Goal: Task Accomplishment & Management: Use online tool/utility

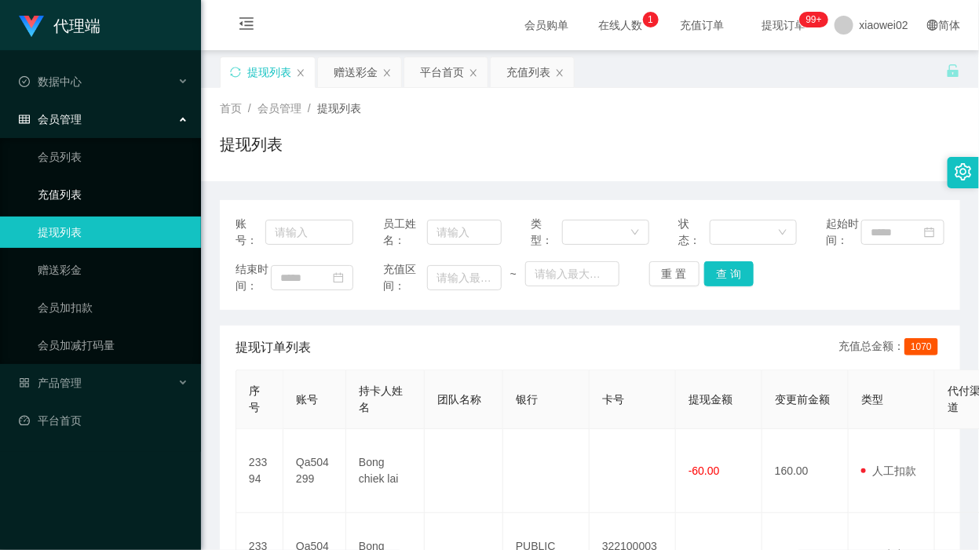
scroll to position [196, 0]
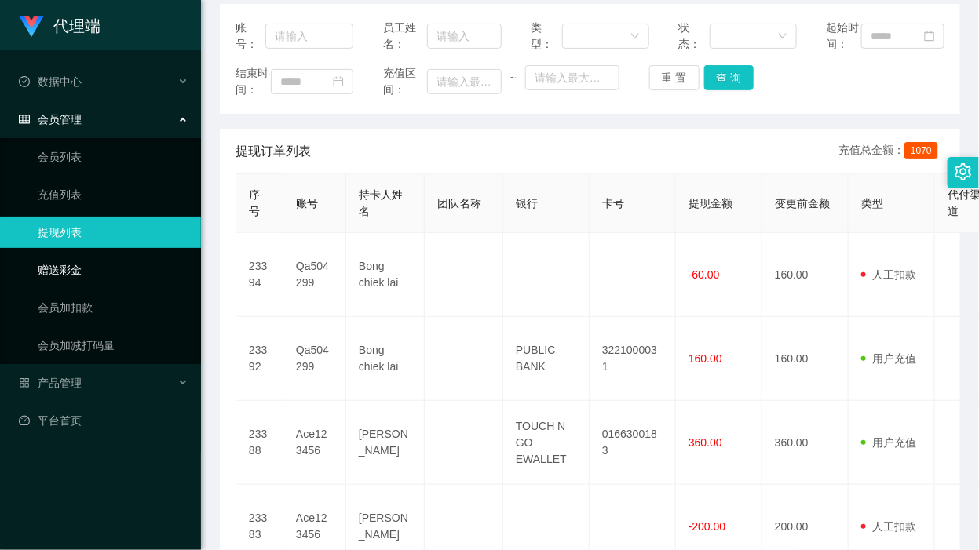
click at [38, 284] on link "赠送彩金" at bounding box center [113, 269] width 151 height 31
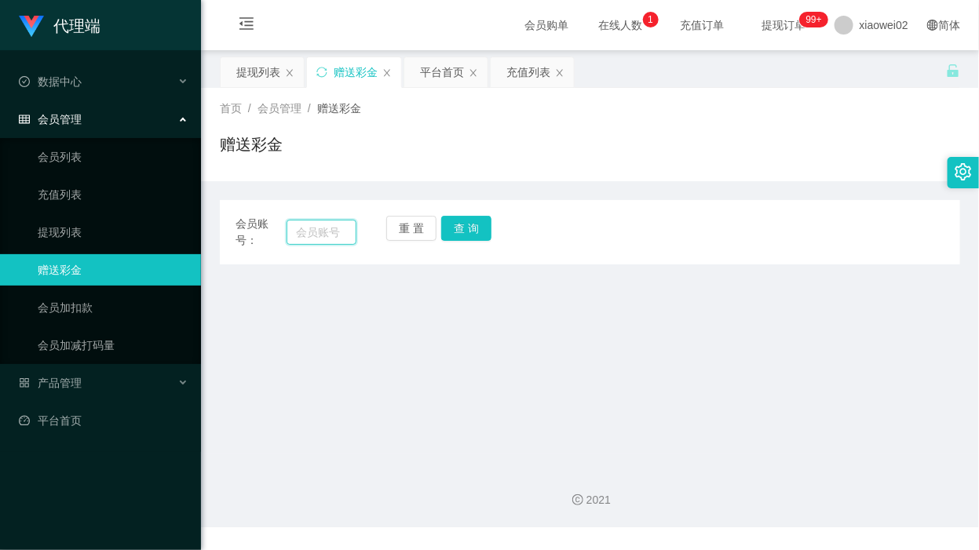
drag, startPoint x: 324, startPoint y: 236, endPoint x: 362, endPoint y: 236, distance: 37.7
click at [324, 236] on input "text" at bounding box center [322, 232] width 70 height 25
paste input "JD8618"
type input "JD8618"
click at [465, 221] on button "查 询" at bounding box center [466, 228] width 50 height 25
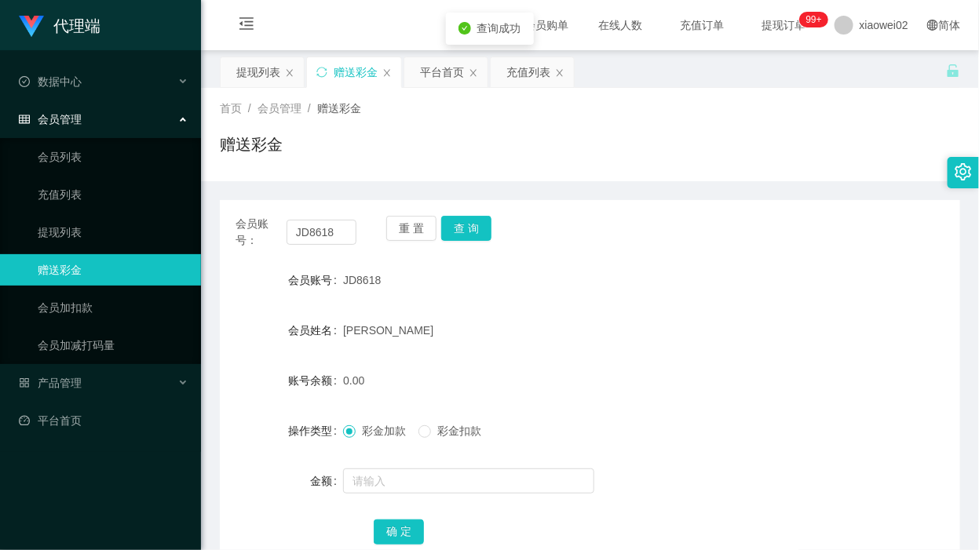
click at [354, 338] on div "[PERSON_NAME]" at bounding box center [559, 330] width 432 height 31
click at [866, 0] on html "代理端 数据中心 会员管理 会员列表 充值列表 提现列表 赠送彩金 会员加扣款 会员加减打码量 产品管理 平台首页 保存配置 重置配置 整体风格设置 主题色 …" at bounding box center [489, 275] width 979 height 550
